Goal: Check status: Check status

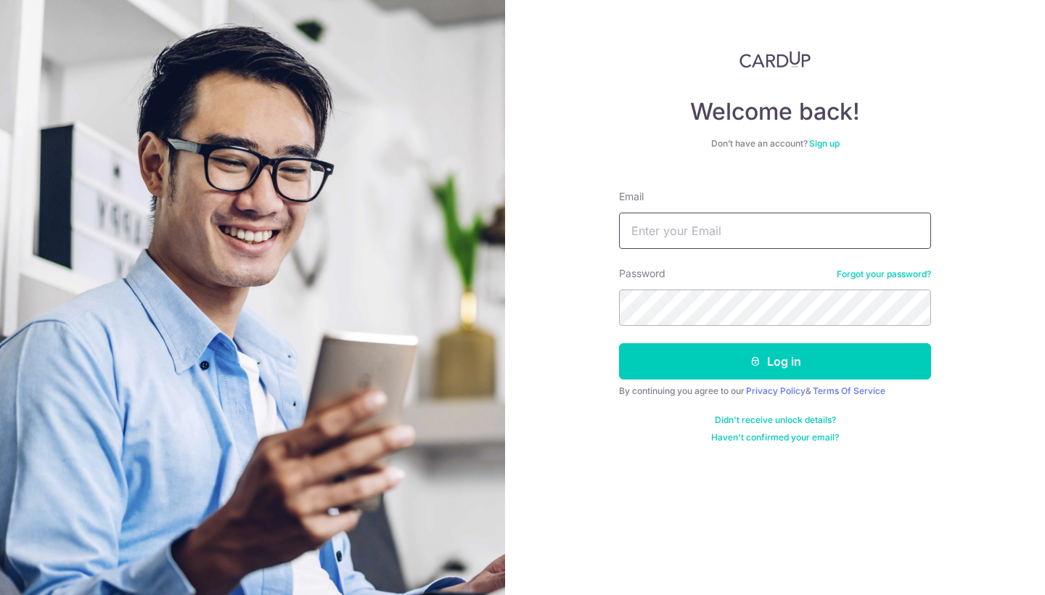
type input "[PERSON_NAME][EMAIL_ADDRESS][DOMAIN_NAME]"
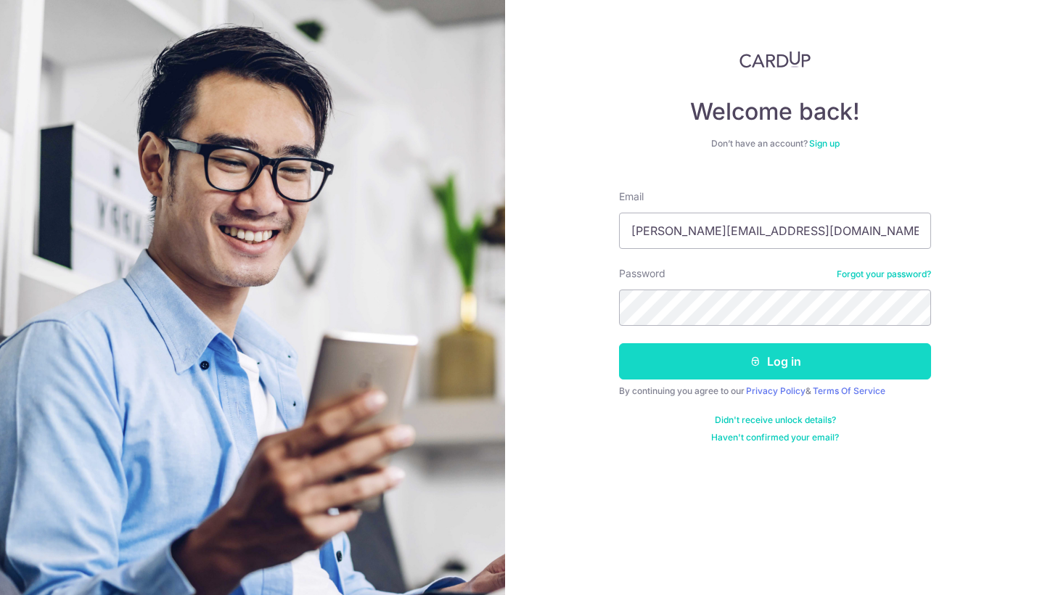
click at [796, 355] on button "Log in" at bounding box center [775, 361] width 312 height 36
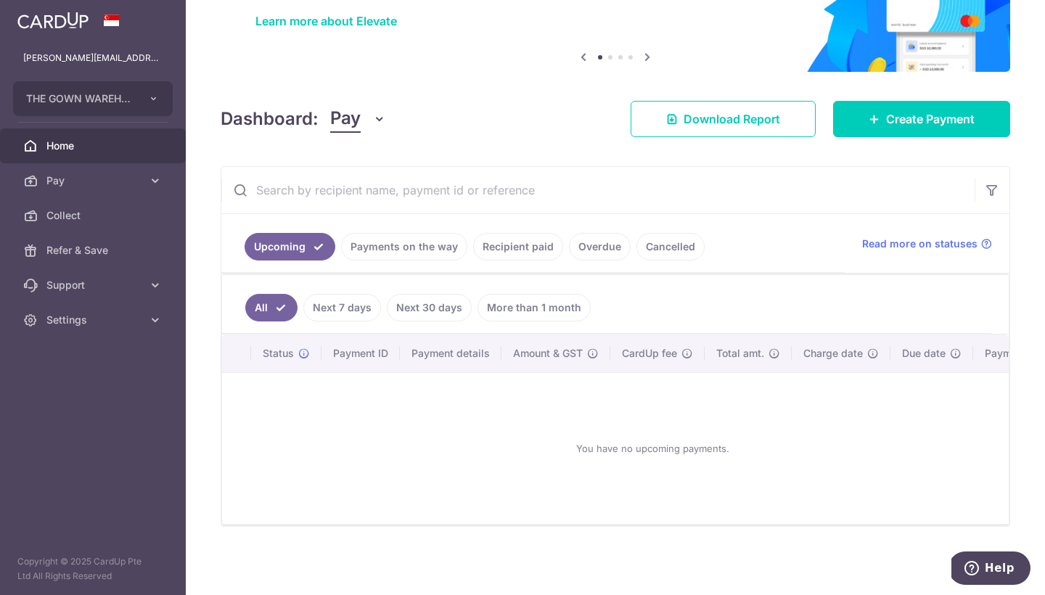
scroll to position [118, 0]
click at [389, 239] on link "Payments on the way" at bounding box center [404, 247] width 126 height 28
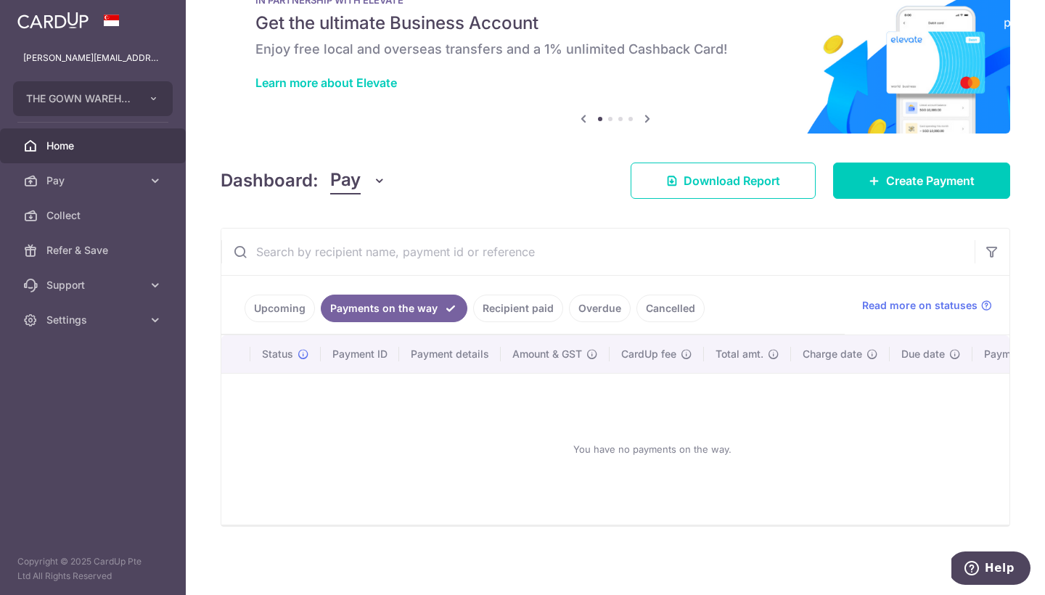
click at [537, 303] on link "Recipient paid" at bounding box center [518, 309] width 90 height 28
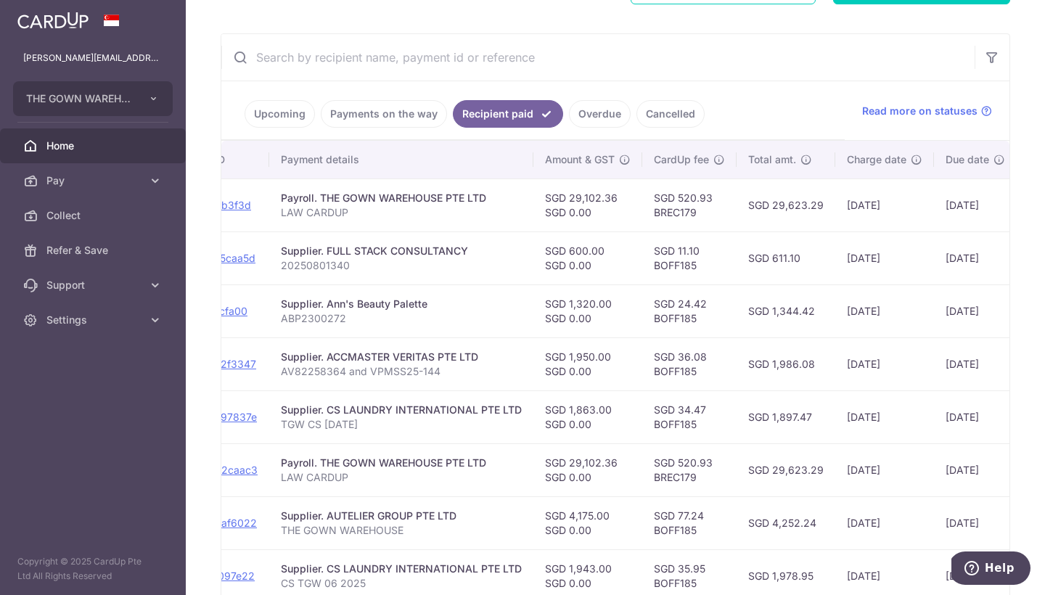
scroll to position [288, 0]
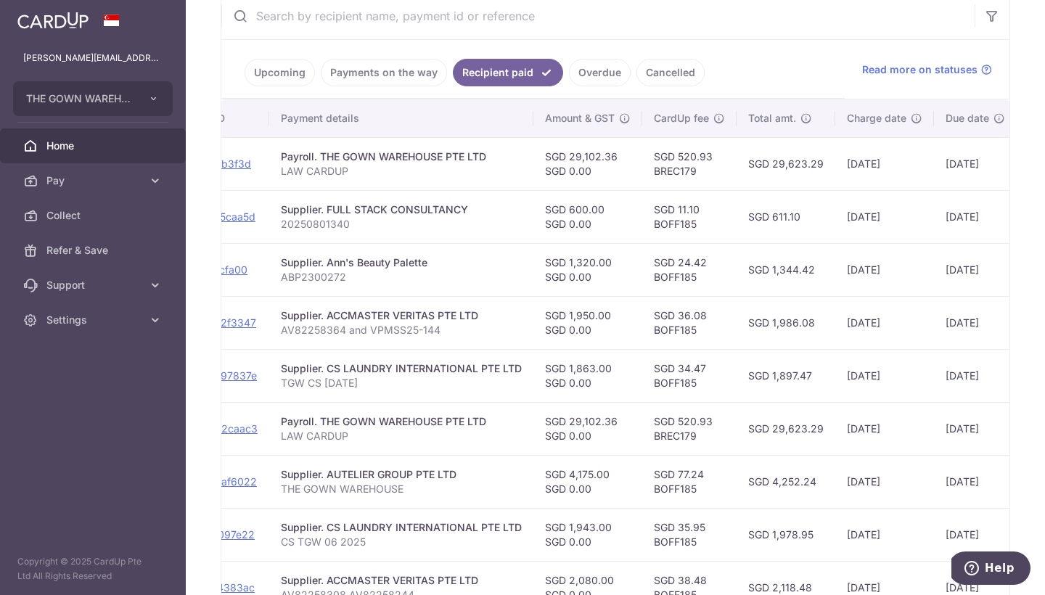
click at [664, 65] on link "Cancelled" at bounding box center [670, 73] width 68 height 28
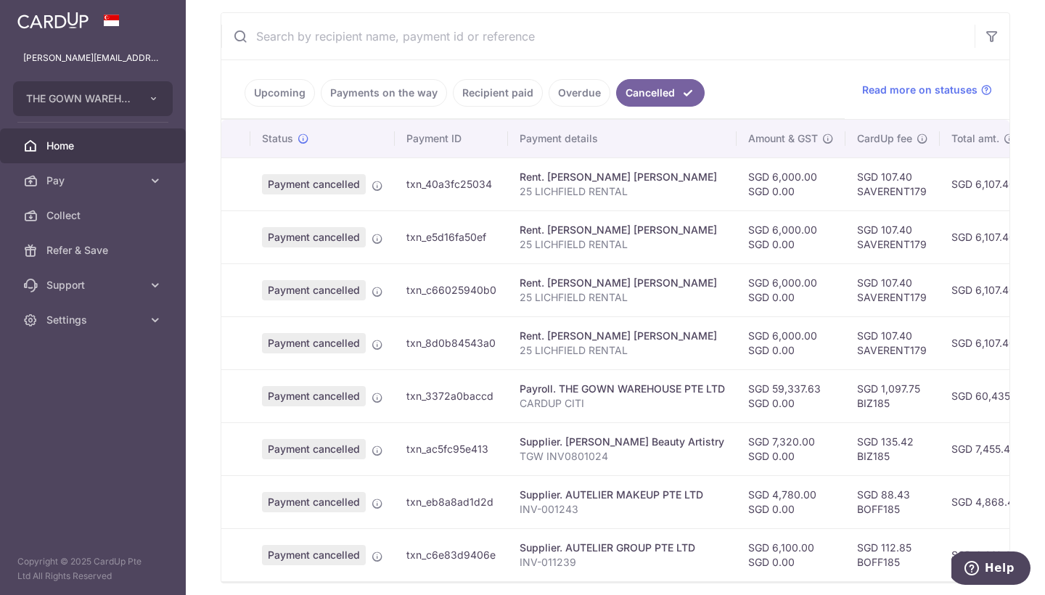
scroll to position [293, 0]
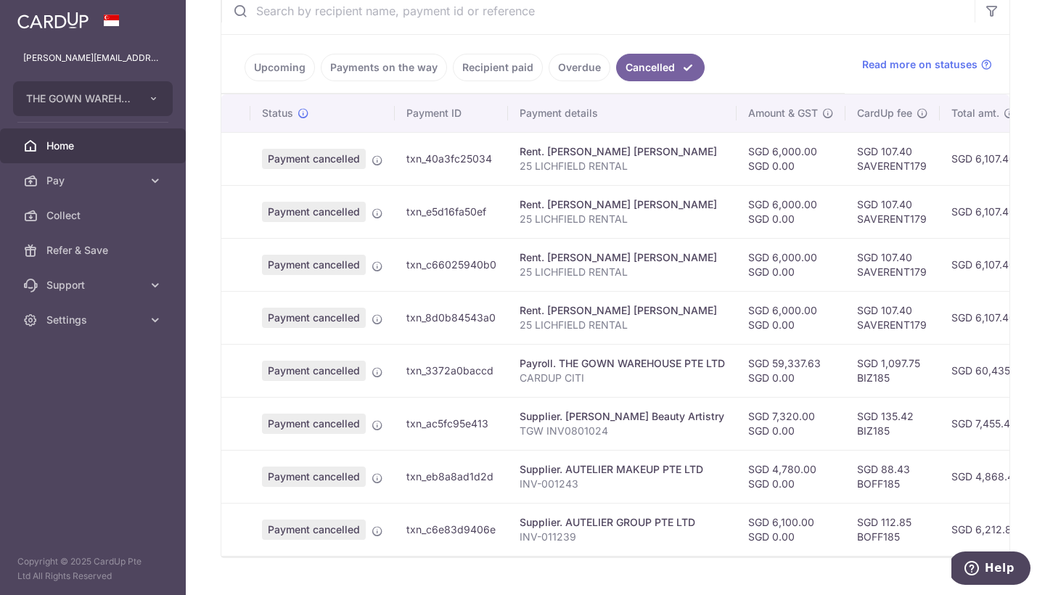
click at [585, 68] on link "Overdue" at bounding box center [579, 68] width 62 height 28
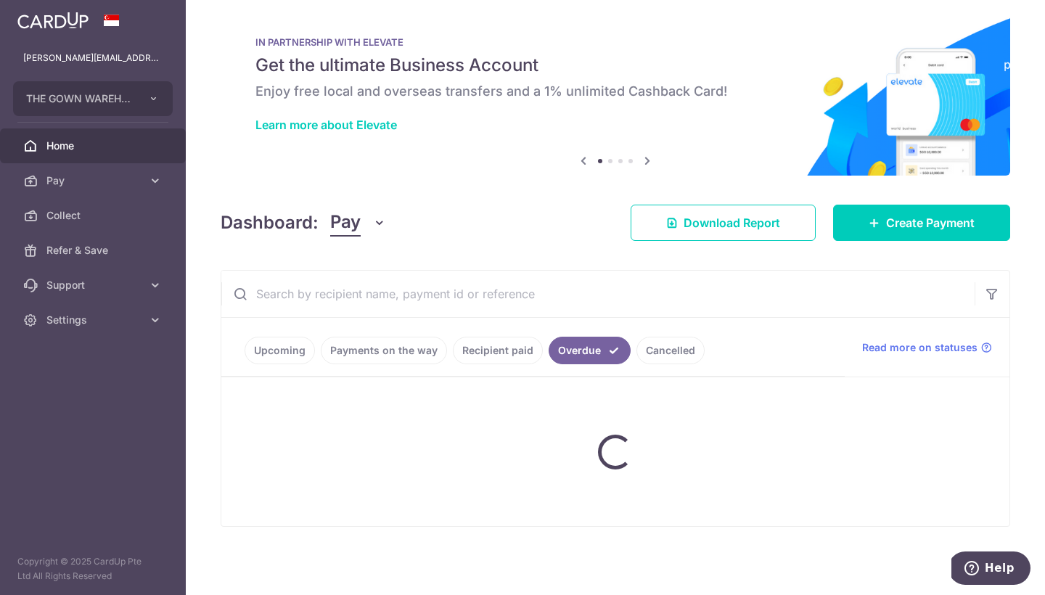
scroll to position [10, 0]
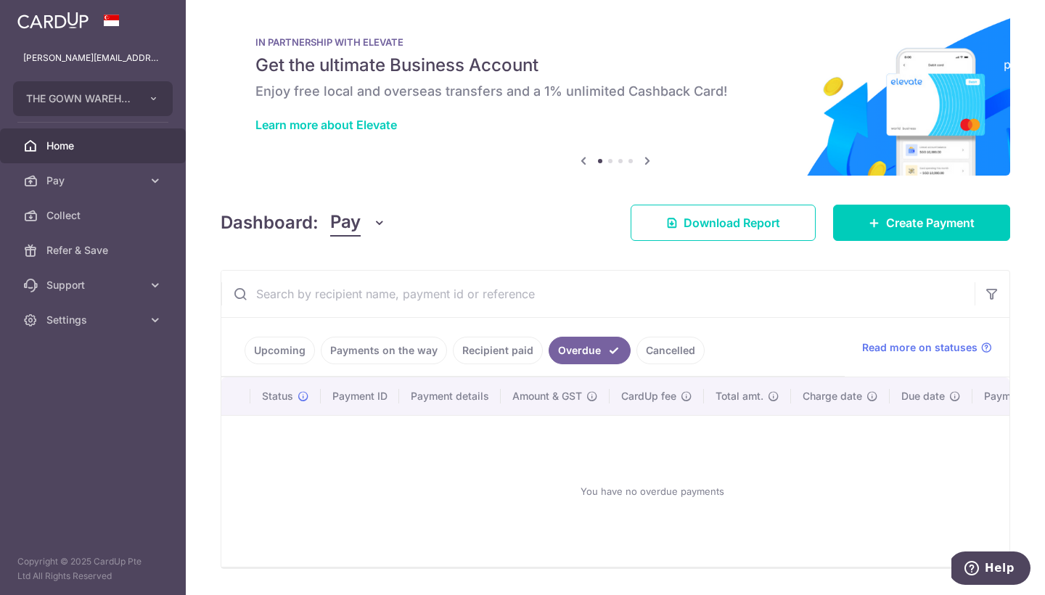
click at [495, 348] on link "Recipient paid" at bounding box center [498, 351] width 90 height 28
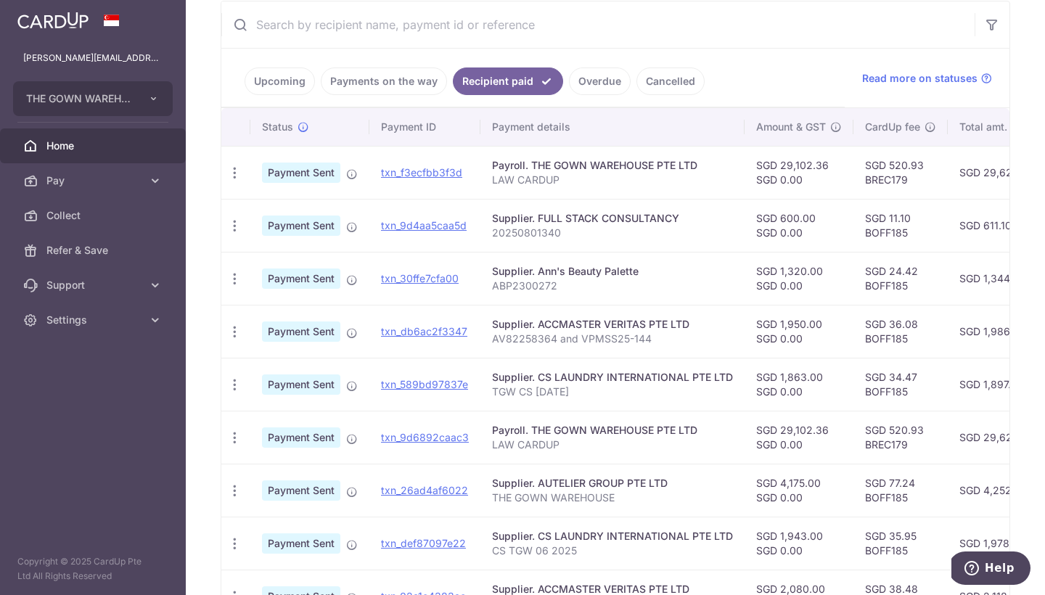
click at [424, 81] on link "Payments on the way" at bounding box center [384, 81] width 126 height 28
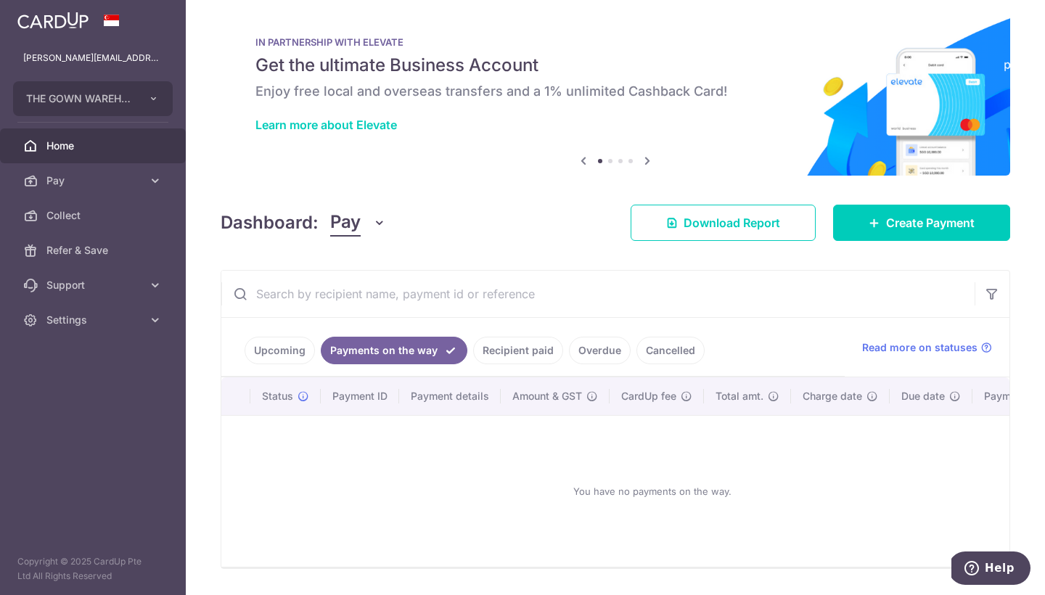
click at [264, 350] on link "Upcoming" at bounding box center [279, 351] width 70 height 28
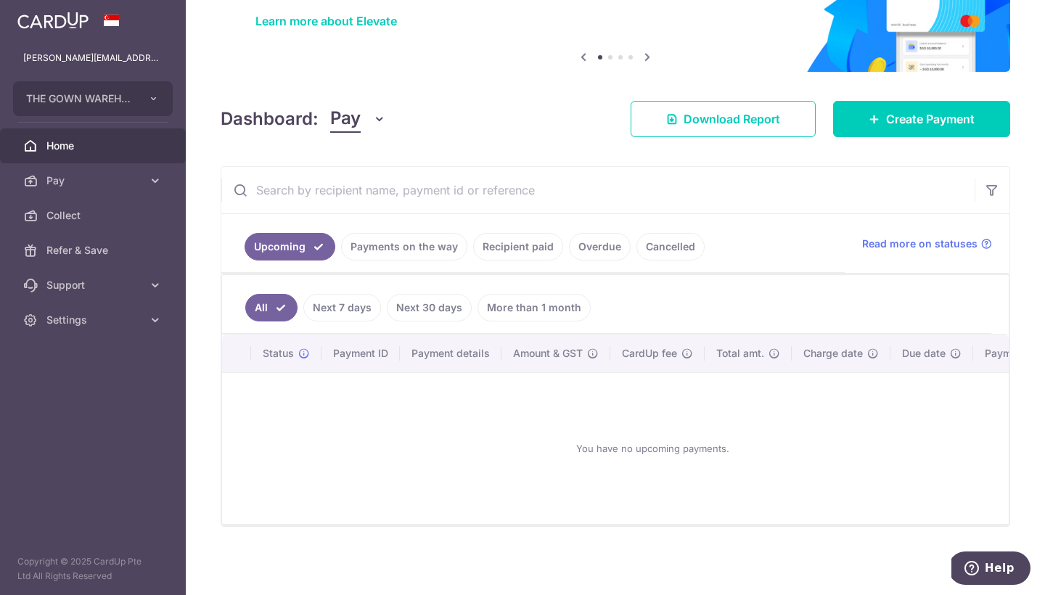
scroll to position [114, 0]
click at [532, 255] on link "Recipient paid" at bounding box center [518, 247] width 90 height 28
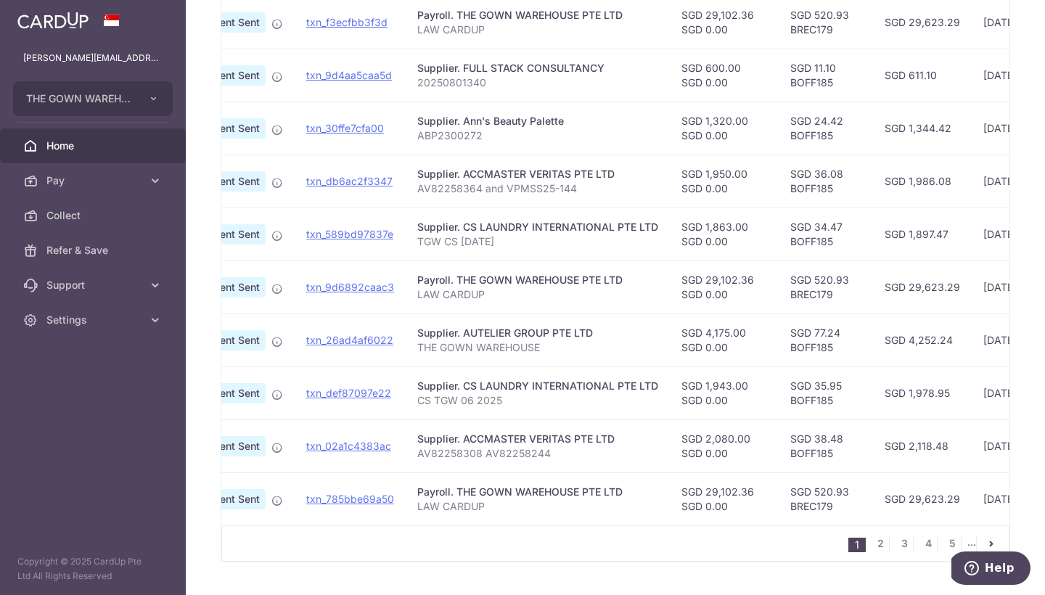
scroll to position [0, 76]
click at [876, 552] on link "2" at bounding box center [879, 543] width 17 height 17
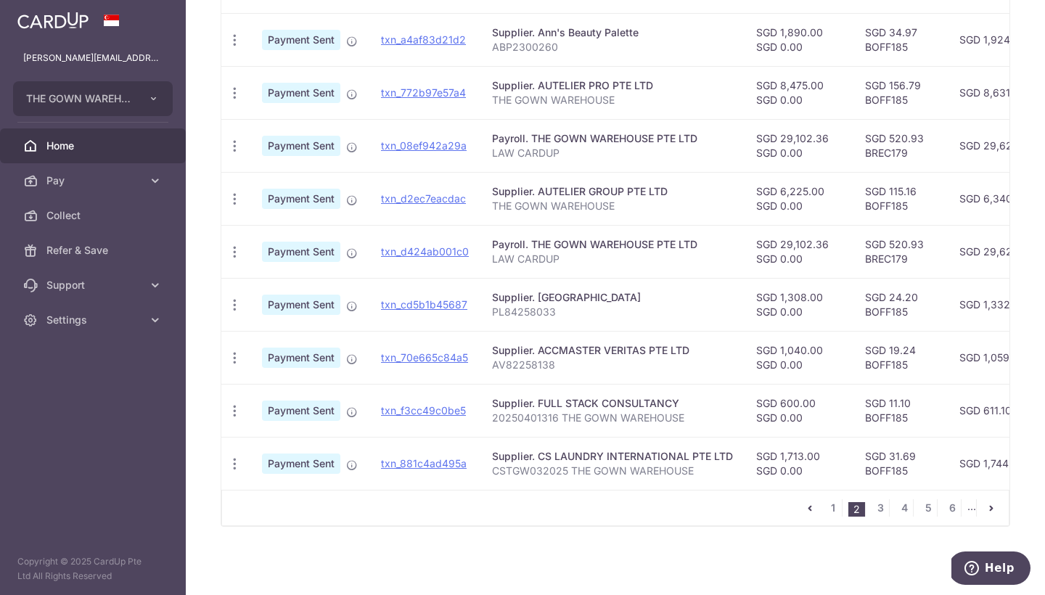
scroll to position [465, 0]
